Goal: Feedback & Contribution: Submit feedback/report problem

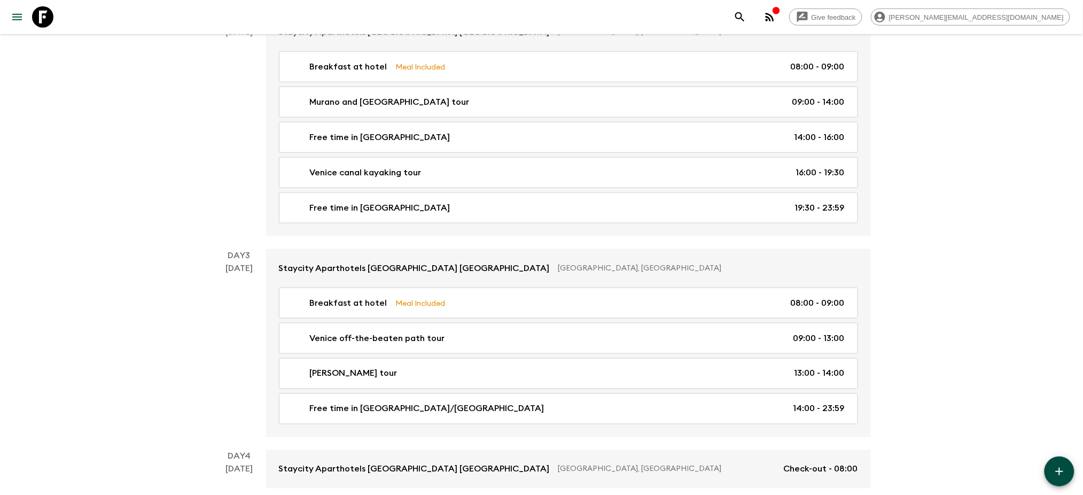
scroll to position [356, 0]
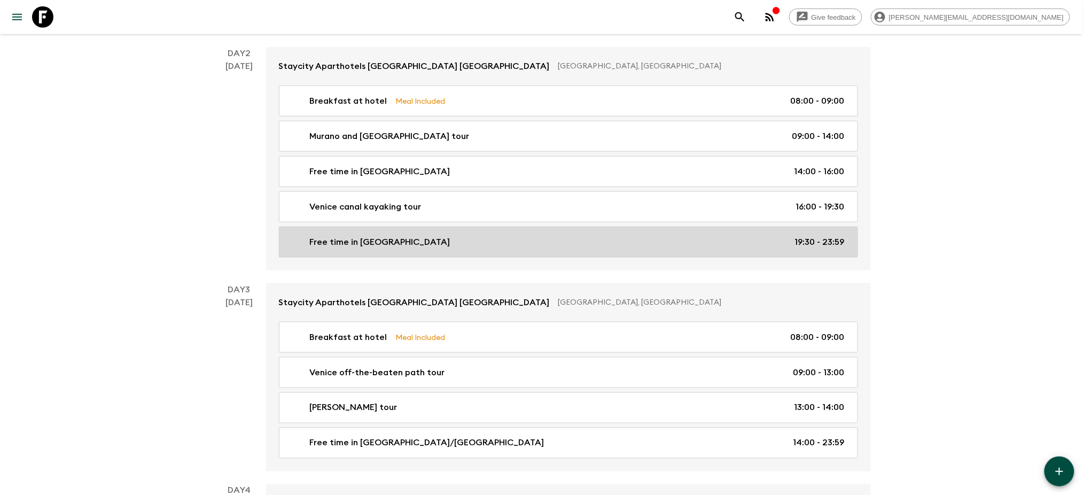
drag, startPoint x: 416, startPoint y: 230, endPoint x: 487, endPoint y: 236, distance: 71.8
click at [416, 231] on link "Free time in [GEOGRAPHIC_DATA] 19:30 - 23:59" at bounding box center [568, 242] width 579 height 31
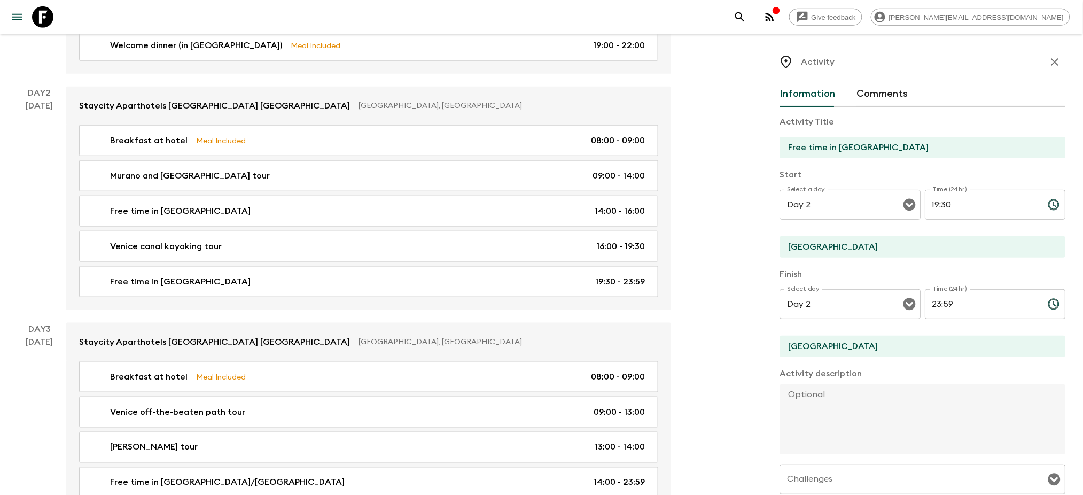
scroll to position [285, 0]
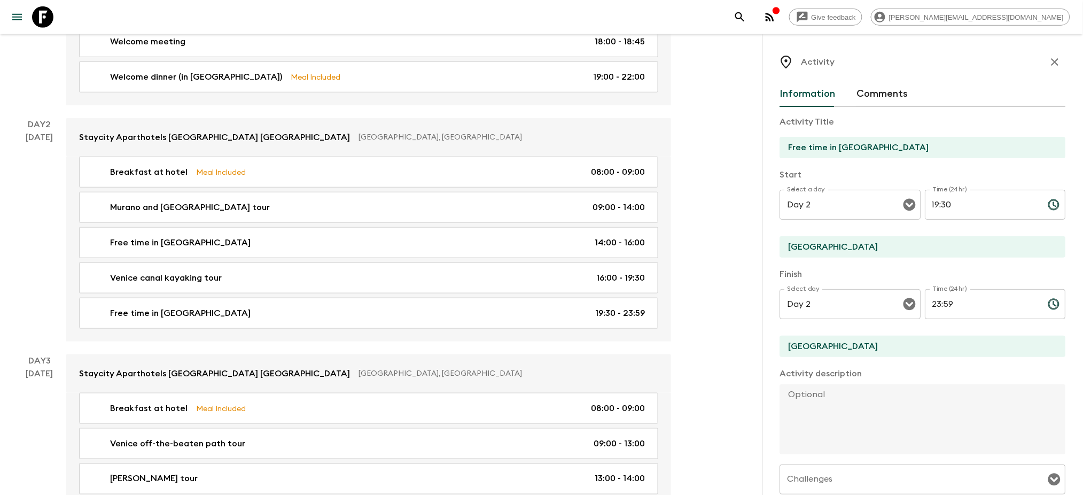
click at [1049, 63] on icon "button" at bounding box center [1055, 62] width 13 height 13
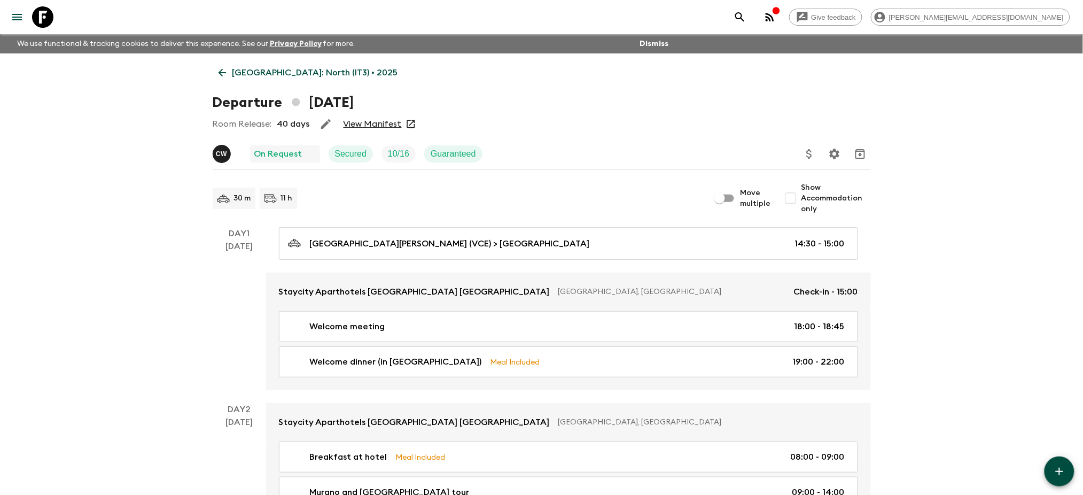
click at [252, 82] on link "[GEOGRAPHIC_DATA]: North (IT3) • 2025" at bounding box center [308, 72] width 191 height 21
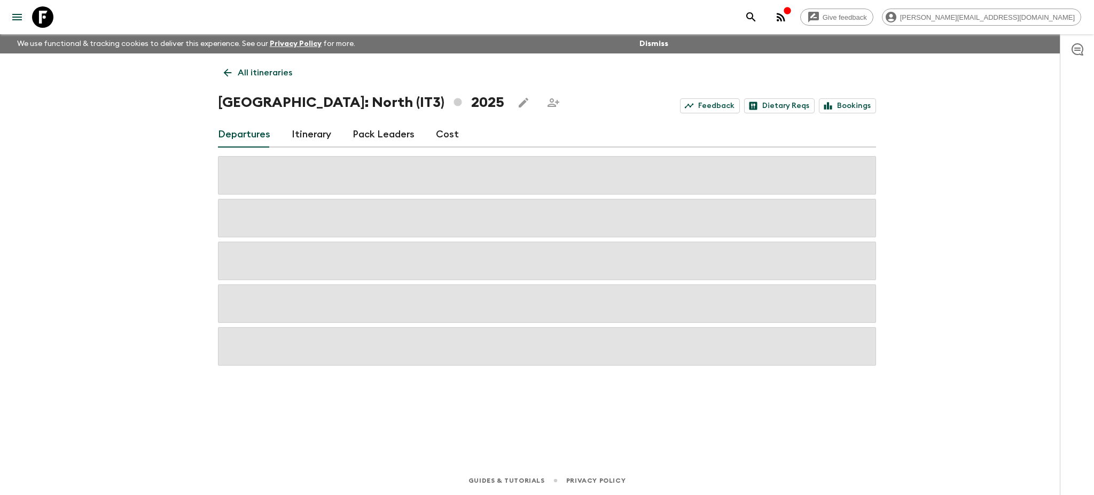
click at [254, 71] on p "All itineraries" at bounding box center [265, 72] width 54 height 13
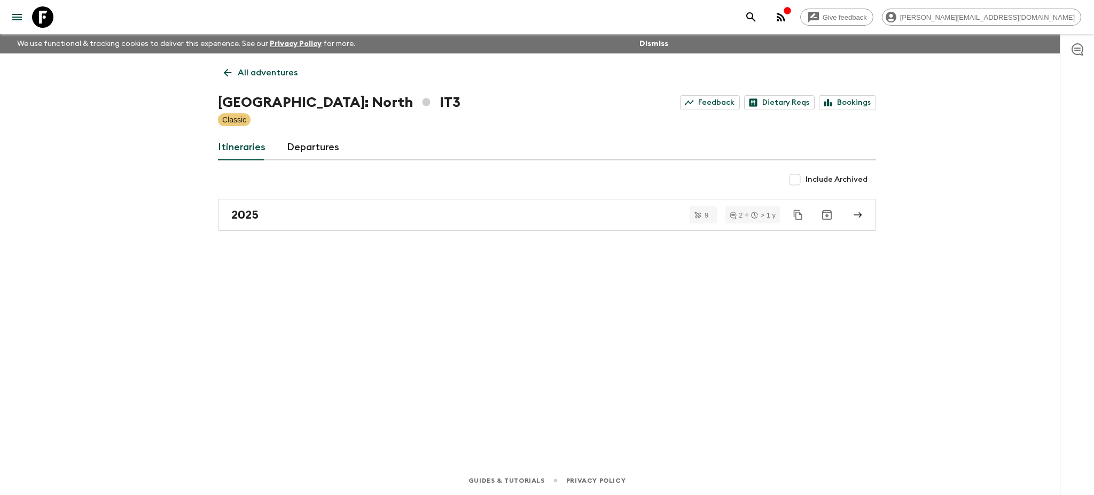
click at [261, 75] on p "All adventures" at bounding box center [268, 72] width 60 height 13
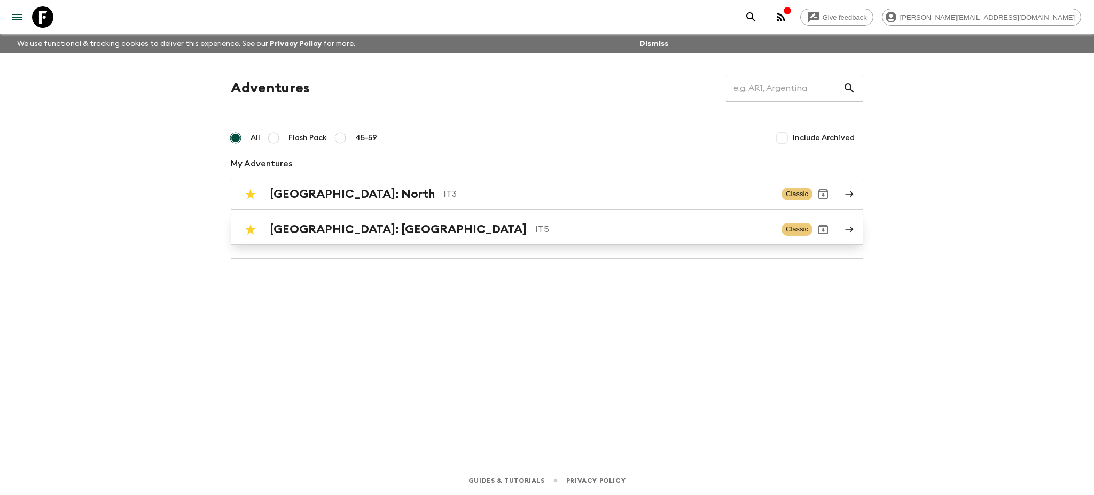
click at [307, 231] on h2 "[GEOGRAPHIC_DATA]: [GEOGRAPHIC_DATA]" at bounding box center [398, 229] width 257 height 14
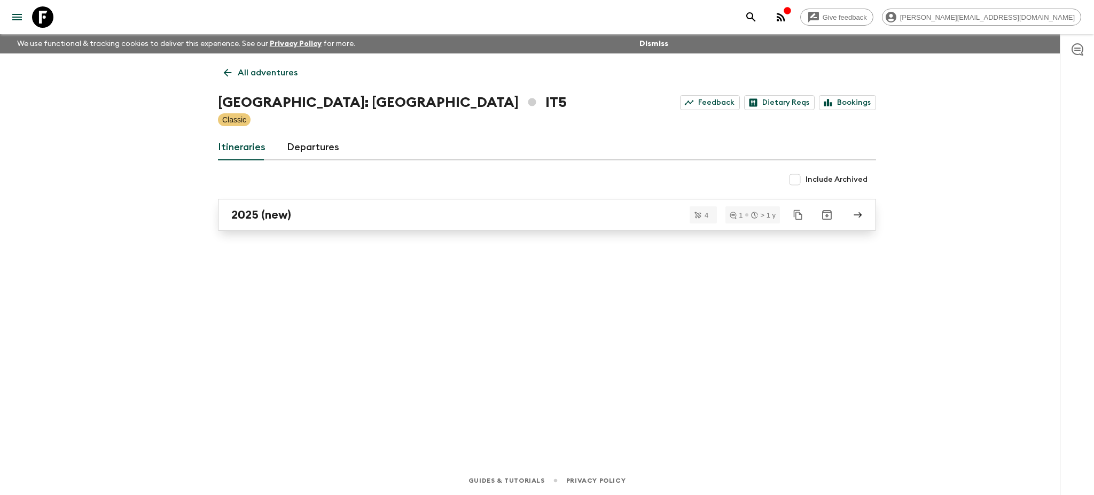
click at [333, 226] on link "2025 (new)" at bounding box center [547, 215] width 658 height 32
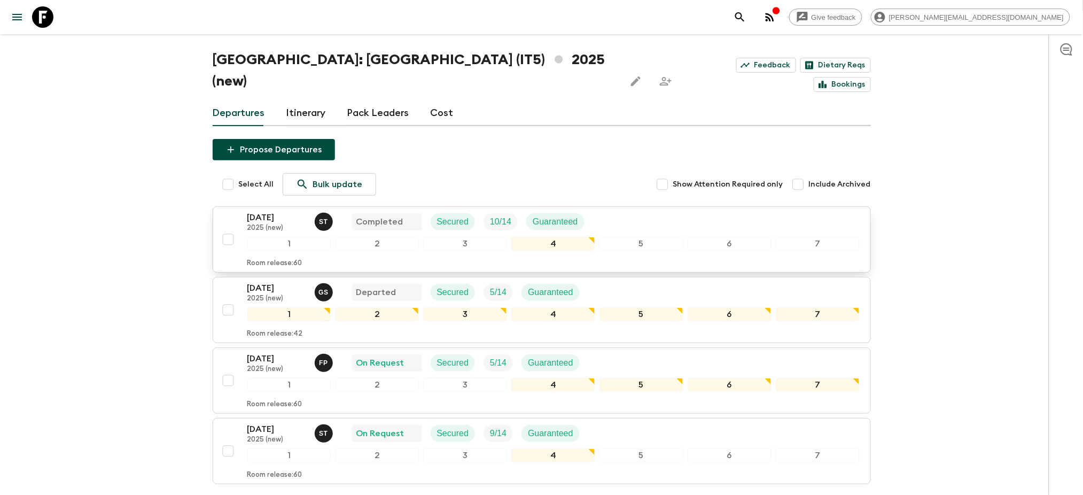
scroll to position [108, 0]
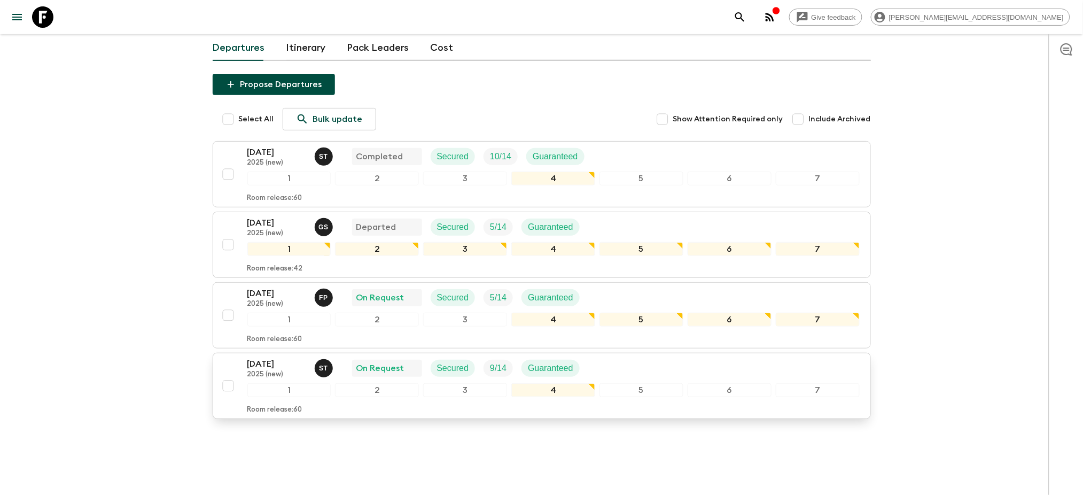
click at [290, 357] on p "[DATE]" at bounding box center [276, 363] width 59 height 13
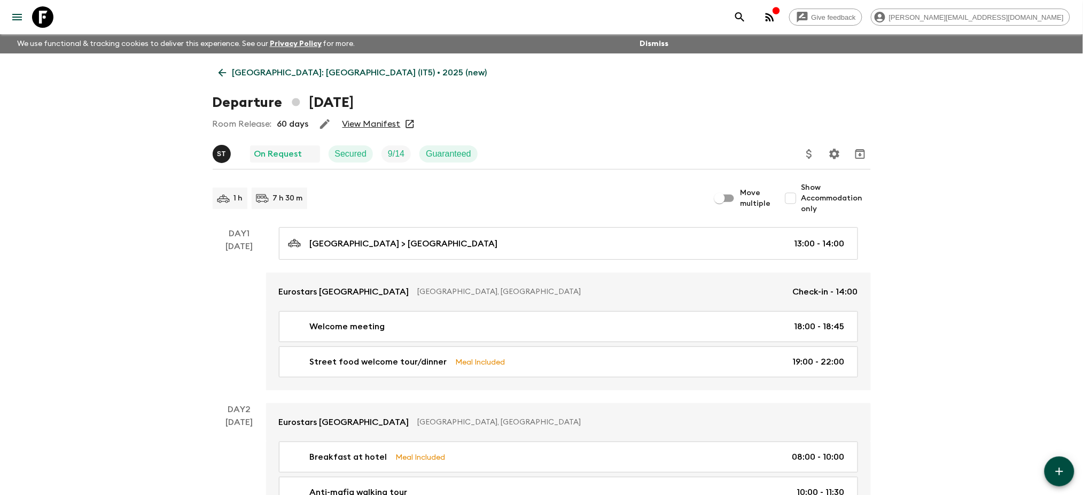
click at [252, 74] on p "[GEOGRAPHIC_DATA]: [GEOGRAPHIC_DATA] (IT5) • 2025 (new)" at bounding box center [359, 72] width 255 height 13
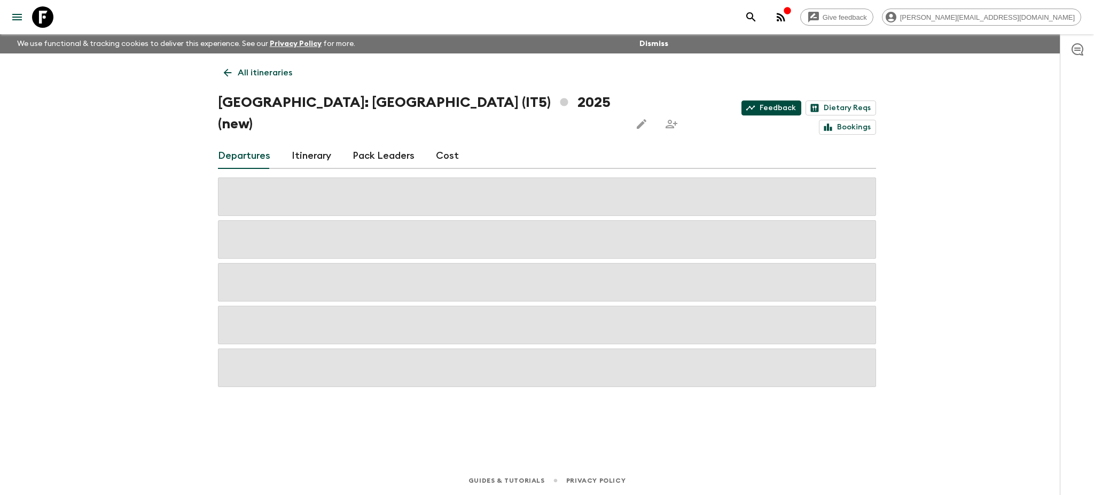
click at [742, 101] on link "Feedback" at bounding box center [772, 107] width 60 height 15
